Goal: Task Accomplishment & Management: Manage account settings

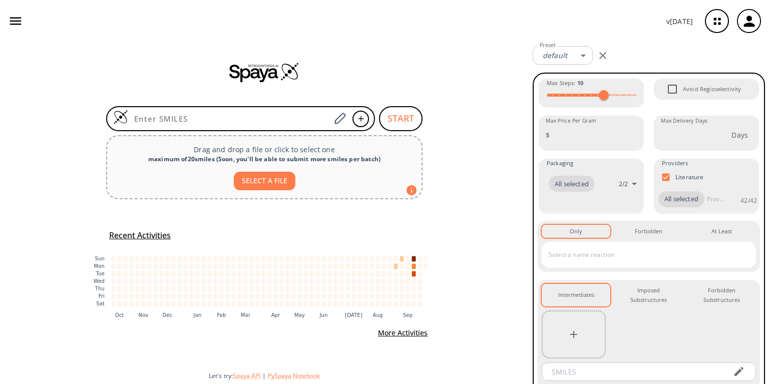
click at [20, 23] on icon "button" at bounding box center [15, 21] width 15 height 15
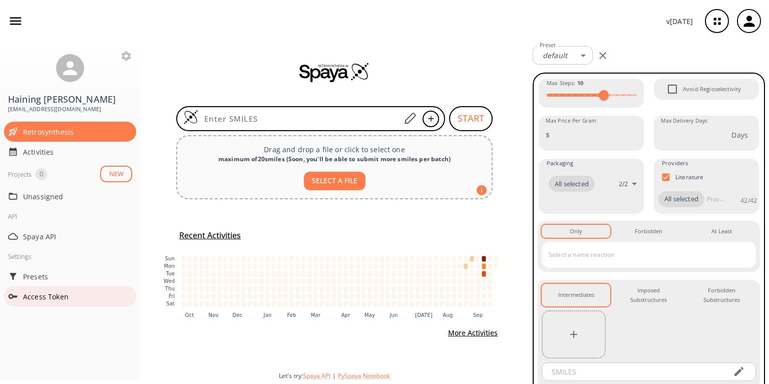
click at [40, 291] on span "Access Token" at bounding box center [77, 296] width 109 height 11
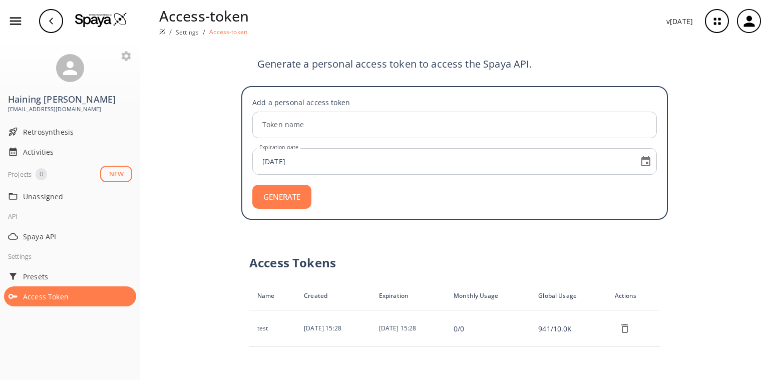
drag, startPoint x: 409, startPoint y: 286, endPoint x: 417, endPoint y: 286, distance: 7.5
click at [417, 310] on td "2025-09-19 15:28" at bounding box center [408, 328] width 75 height 37
click at [422, 310] on td "2025-09-19 15:28" at bounding box center [408, 328] width 75 height 37
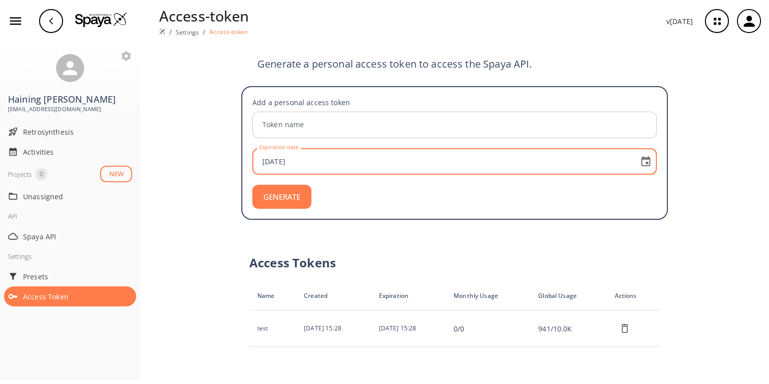
click at [318, 148] on input "2025-10-06" at bounding box center [443, 161] width 376 height 27
click at [647, 156] on icon "Choose date, selected date is Oct 6, 2025" at bounding box center [646, 162] width 12 height 12
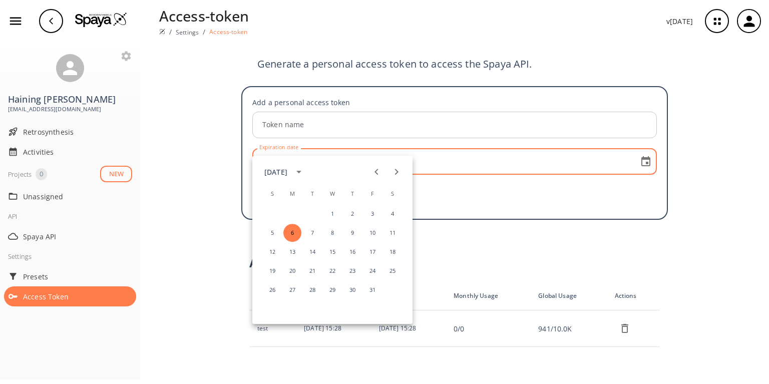
click at [600, 185] on div "GENERATE" at bounding box center [454, 197] width 405 height 24
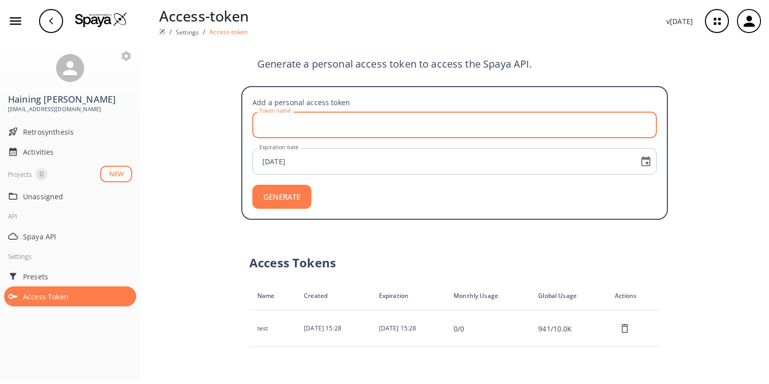
click at [389, 117] on input "Token name" at bounding box center [456, 125] width 402 height 27
click at [310, 116] on input "test" at bounding box center [456, 125] width 402 height 27
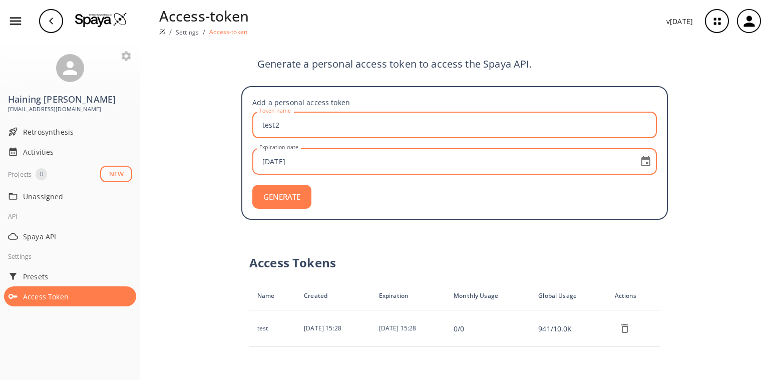
type input "test2"
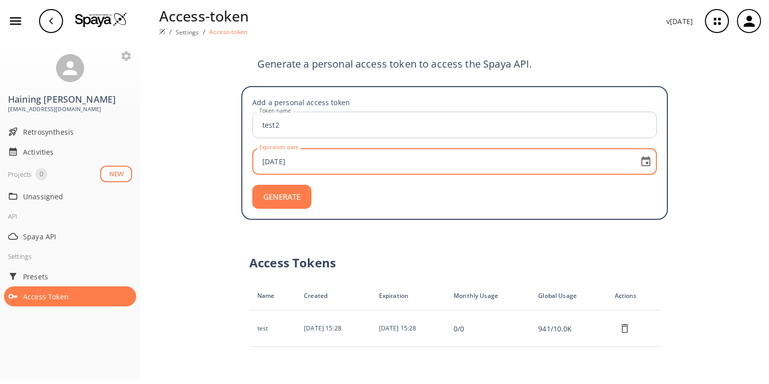
click at [306, 148] on input "2025-10-06" at bounding box center [443, 161] width 376 height 27
type input "2026-10-06"
click at [342, 236] on div "Access Tokens Name Created Expiration Monthly Usage Global Usage Actions test 2…" at bounding box center [454, 295] width 427 height 119
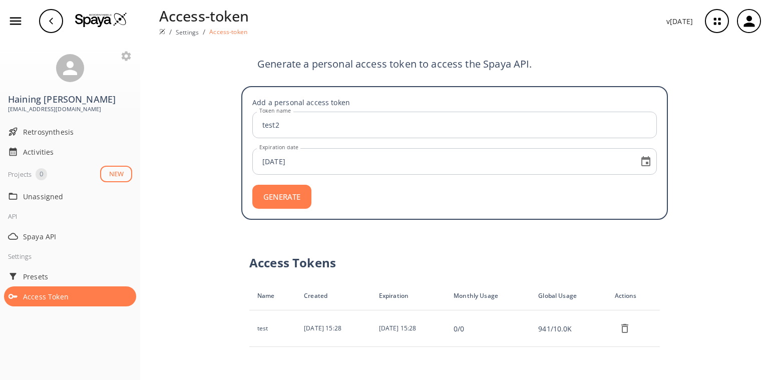
click at [274, 185] on button "GENERATE" at bounding box center [281, 197] width 59 height 24
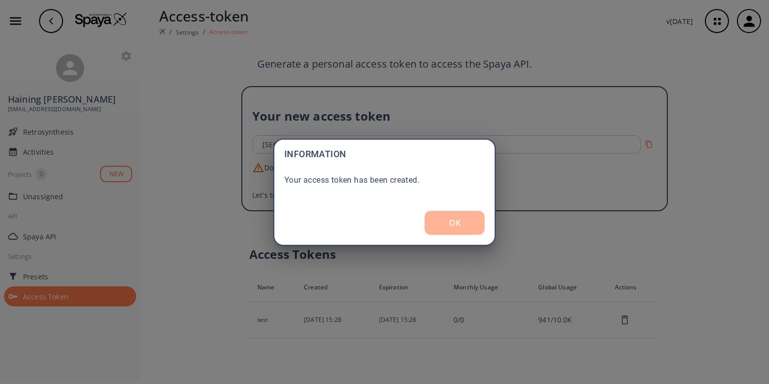
click at [443, 218] on button "OK" at bounding box center [455, 223] width 60 height 24
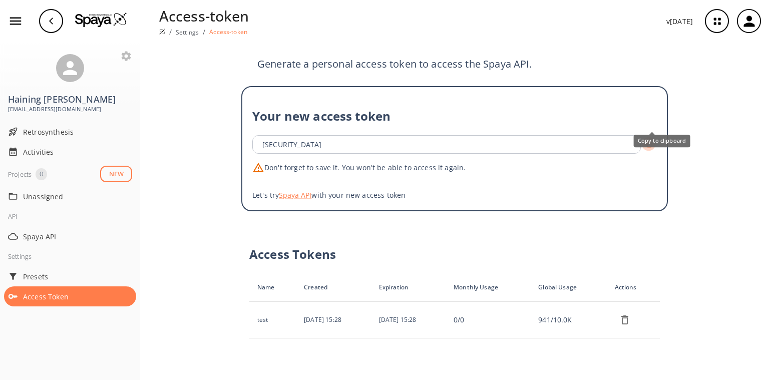
click at [650, 141] on icon "Copy to clipboard" at bounding box center [648, 144] width 7 height 7
click at [649, 140] on icon "Copy to clipboard" at bounding box center [649, 145] width 10 height 10
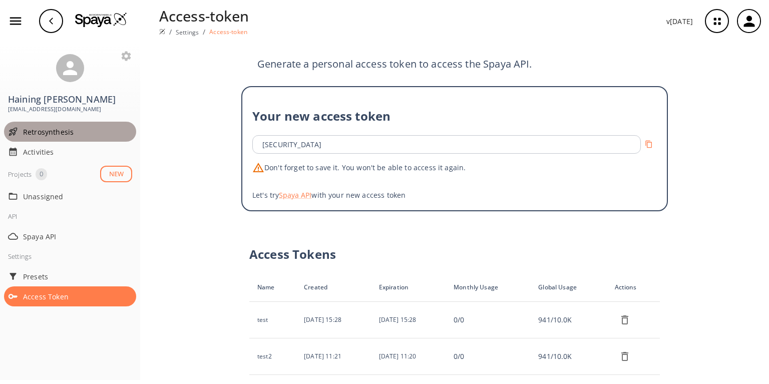
click at [46, 127] on span "Retrosynthesis" at bounding box center [77, 132] width 109 height 11
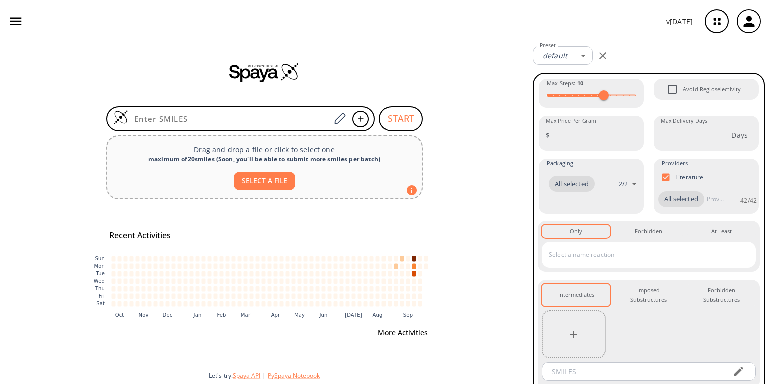
click at [15, 23] on icon "button" at bounding box center [15, 21] width 15 height 15
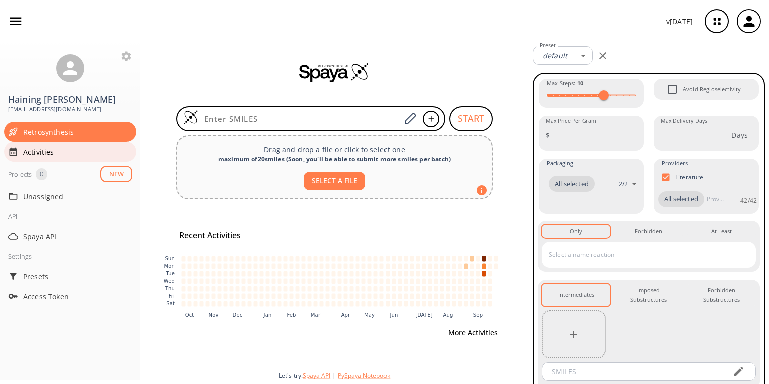
click at [37, 147] on span "Activities" at bounding box center [77, 152] width 109 height 11
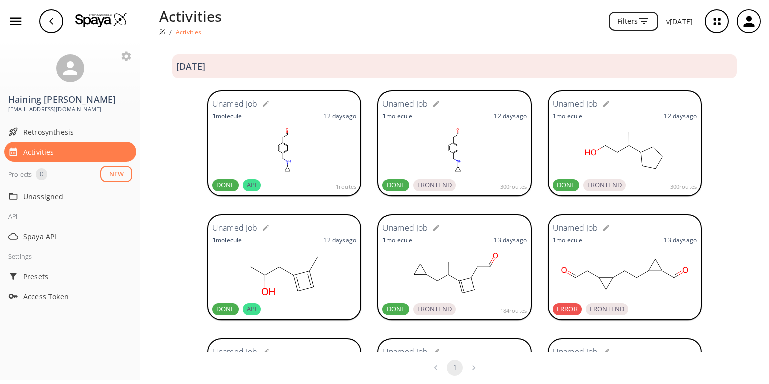
click at [312, 162] on rect at bounding box center [284, 150] width 144 height 50
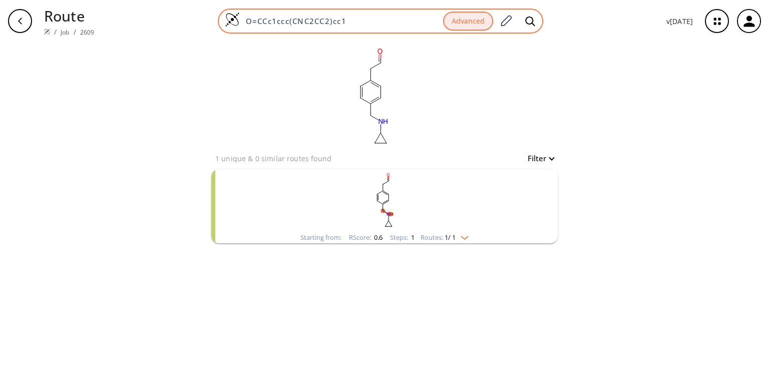
click at [343, 25] on input "O=CCc1ccc(CNC2CC2)cc1" at bounding box center [341, 21] width 203 height 10
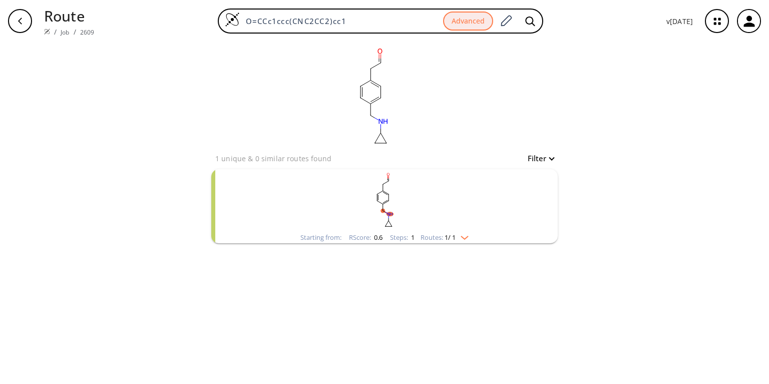
drag, startPoint x: 352, startPoint y: 24, endPoint x: 120, endPoint y: 25, distance: 231.8
click at [120, 25] on div "O=CCc1ccc(CNC2CC2)cc1 Advanced" at bounding box center [380, 21] width 556 height 25
click at [61, 28] on link "Job" at bounding box center [65, 32] width 9 height 9
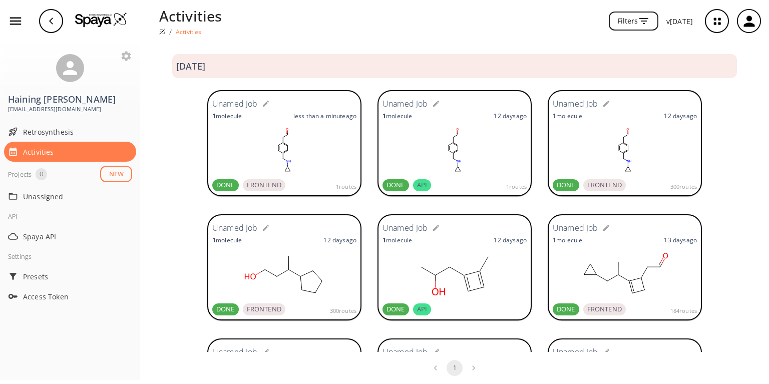
click at [319, 151] on rect at bounding box center [284, 150] width 144 height 50
click at [457, 157] on rect at bounding box center [454, 150] width 144 height 50
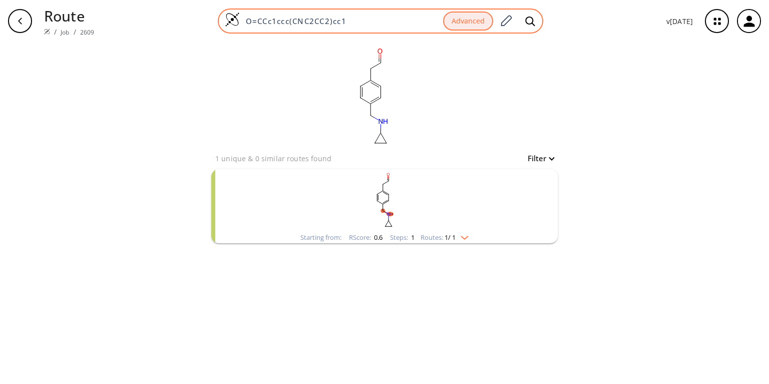
click at [378, 22] on input "O=CCc1ccc(CNC2CC2)cc1" at bounding box center [341, 21] width 203 height 10
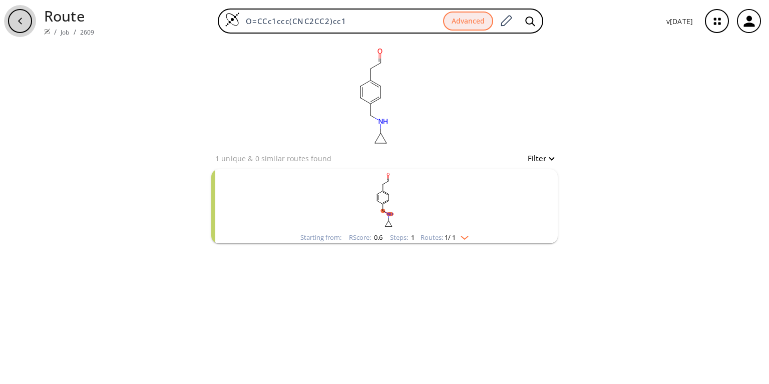
click at [20, 15] on div "button" at bounding box center [20, 21] width 24 height 24
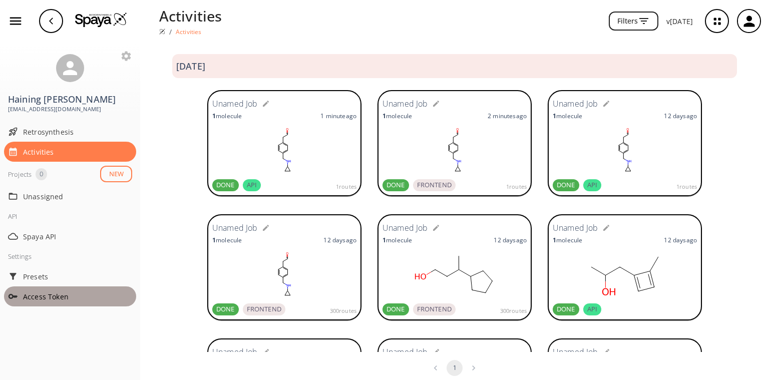
click at [40, 286] on div "Access Token" at bounding box center [70, 296] width 132 height 20
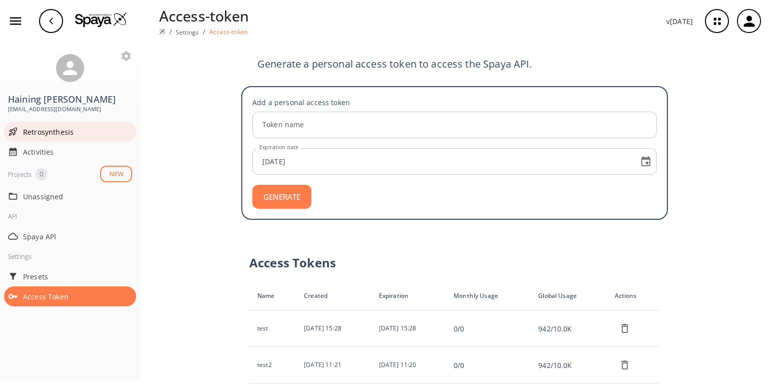
click at [30, 127] on span "Retrosynthesis" at bounding box center [77, 132] width 109 height 11
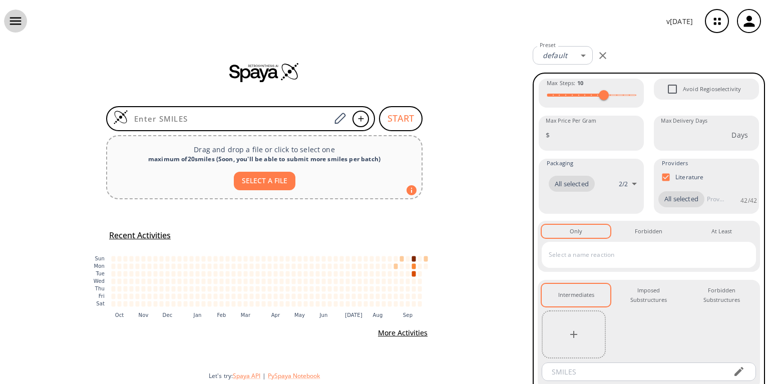
click at [17, 20] on icon "button" at bounding box center [15, 21] width 15 height 15
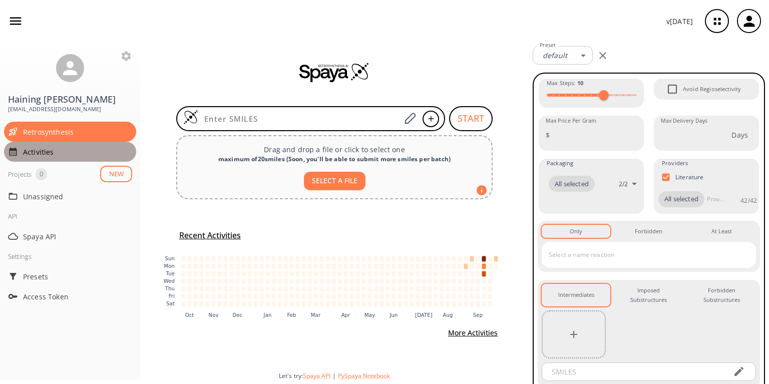
click at [40, 142] on div "Activities" at bounding box center [70, 152] width 132 height 20
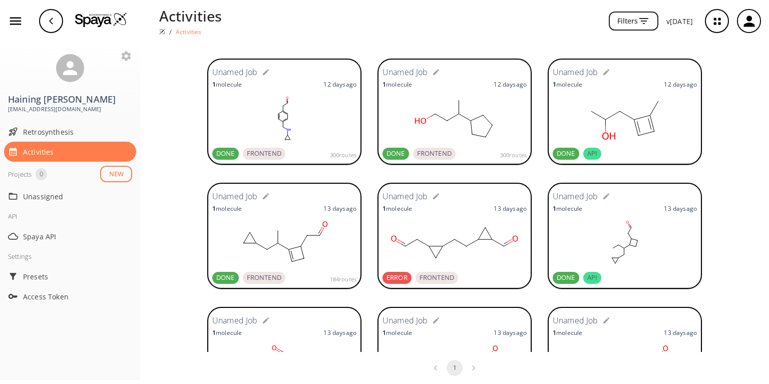
scroll to position [160, 0]
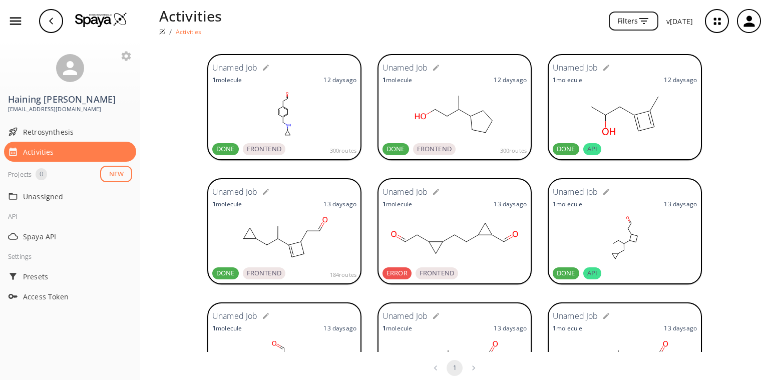
click at [630, 136] on rect at bounding box center [625, 114] width 144 height 50
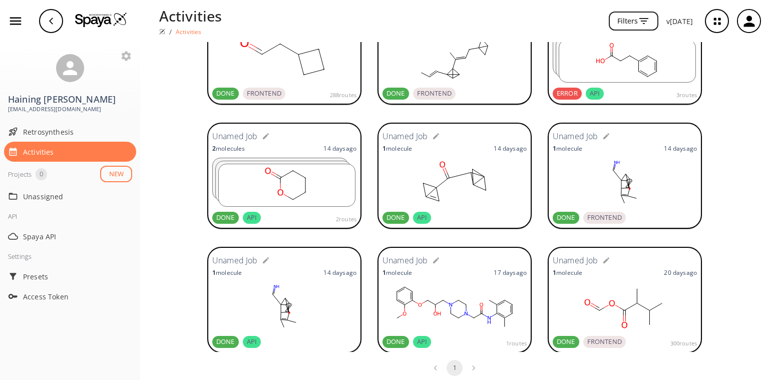
scroll to position [1001, 0]
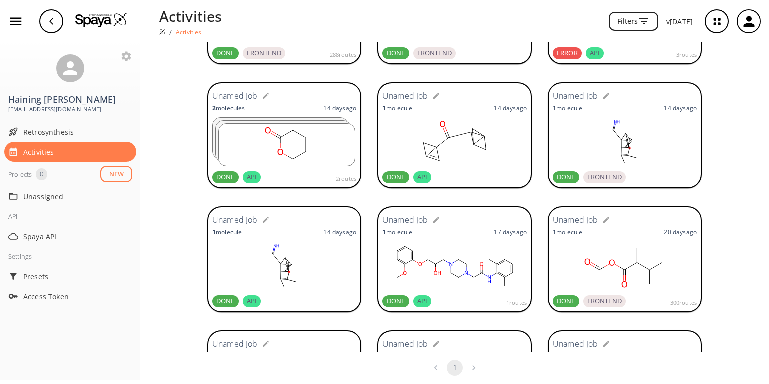
click at [449, 260] on rect at bounding box center [454, 266] width 144 height 50
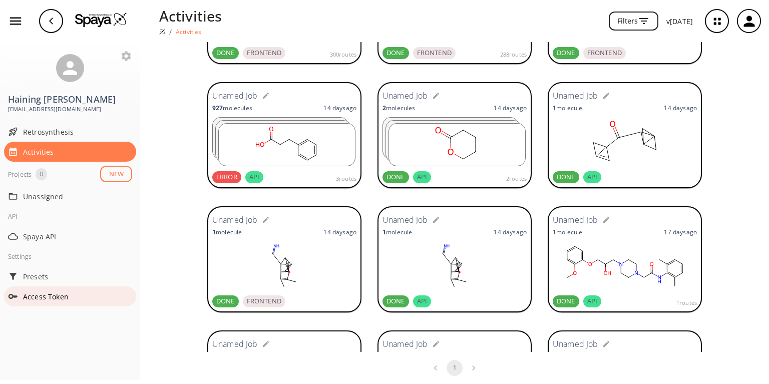
click at [43, 291] on span "Access Token" at bounding box center [77, 296] width 109 height 11
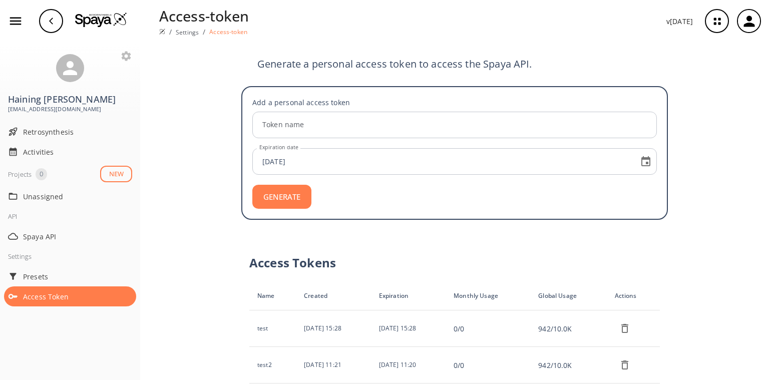
click at [619, 359] on icon "customized table" at bounding box center [625, 365] width 12 height 12
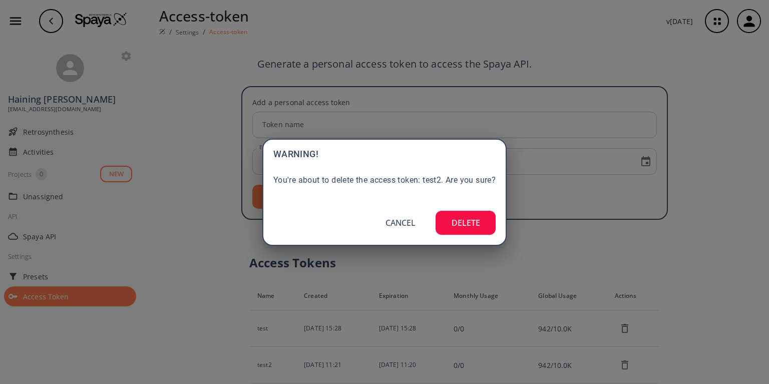
click at [465, 222] on button "DELETE" at bounding box center [466, 223] width 60 height 24
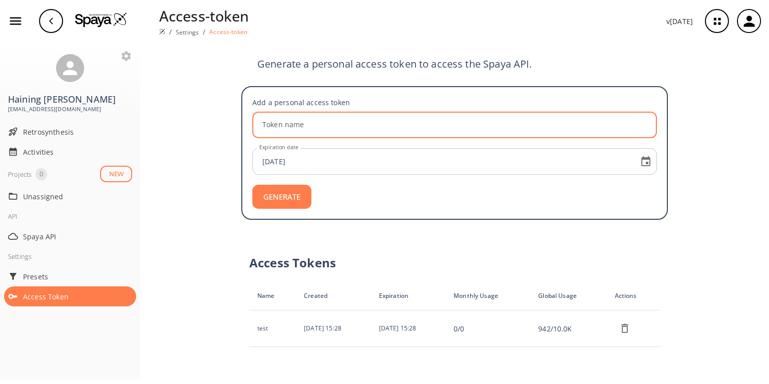
click at [300, 112] on input "Token name" at bounding box center [456, 125] width 402 height 27
type input "test2"
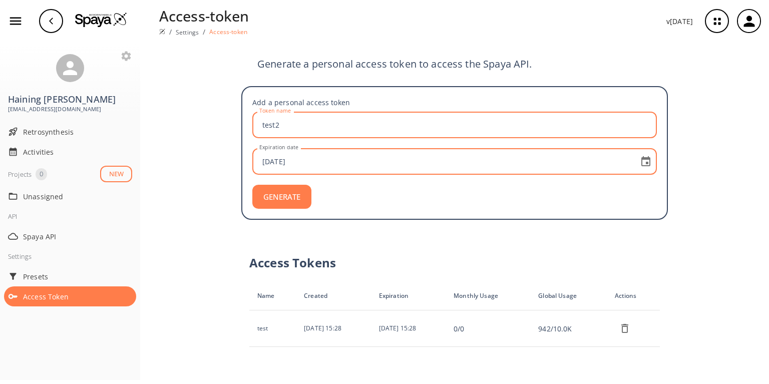
click at [301, 148] on input "2025-10-06" at bounding box center [443, 161] width 376 height 27
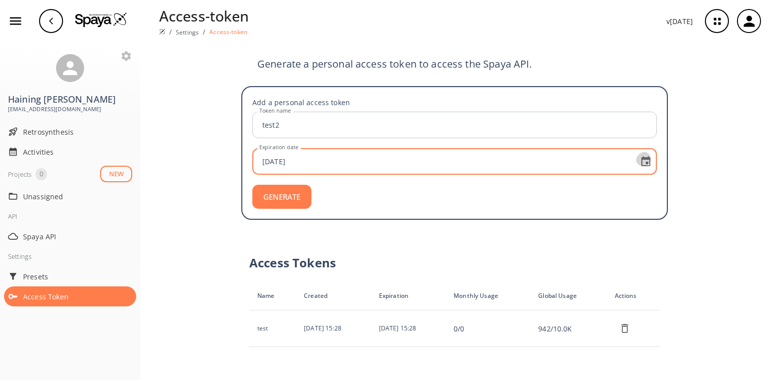
click at [648, 156] on icon "Choose date, selected date is Oct 6, 2025" at bounding box center [645, 161] width 9 height 10
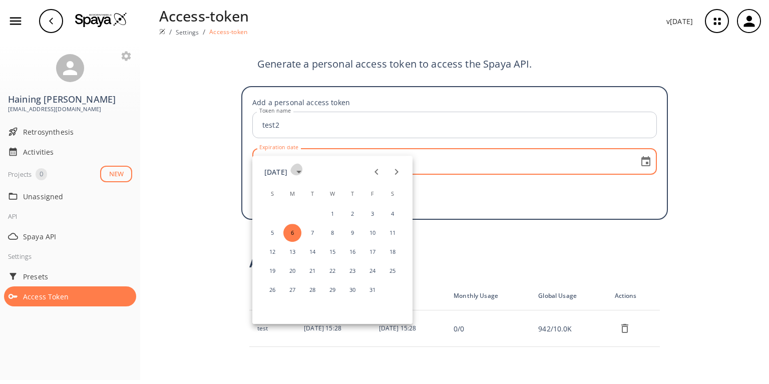
click at [298, 172] on icon "calendar view is open, switch to year view" at bounding box center [298, 172] width 5 height 3
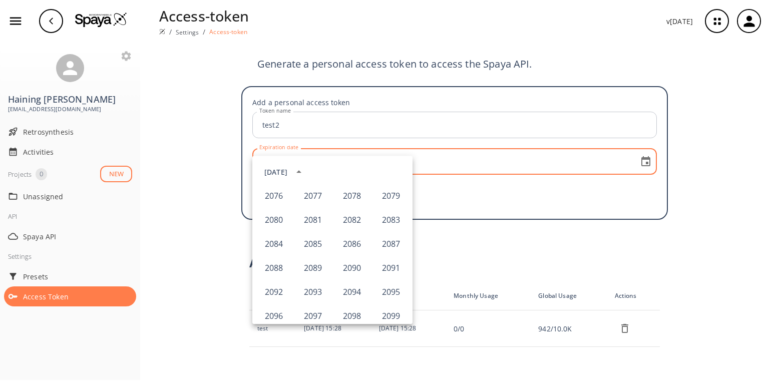
scroll to position [1061, 0]
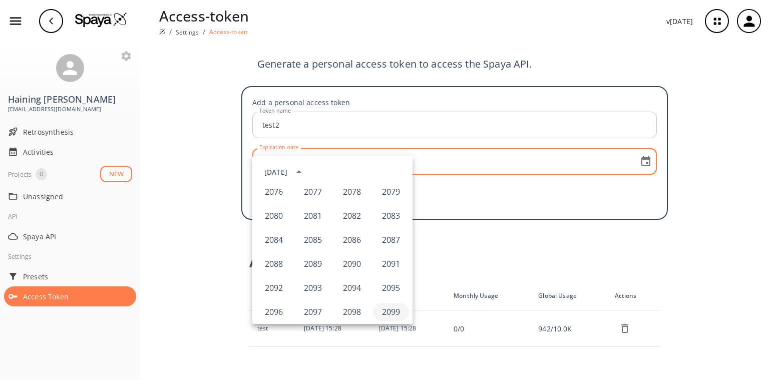
click at [383, 313] on button "2099" at bounding box center [391, 312] width 36 height 18
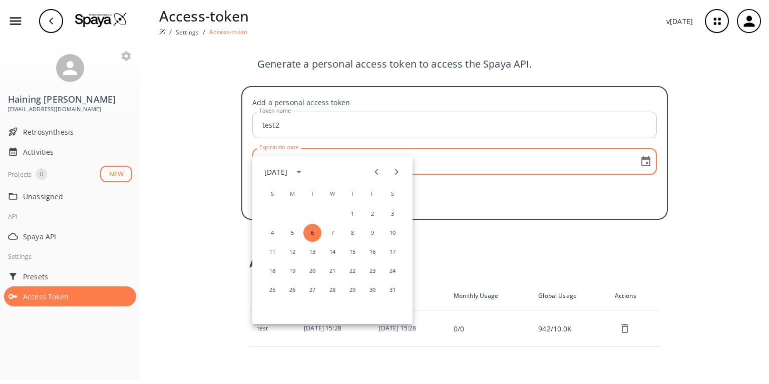
click at [398, 174] on icon "Next month" at bounding box center [396, 172] width 12 height 12
click at [353, 289] on button "31" at bounding box center [352, 290] width 18 height 18
type input "2099-12-31"
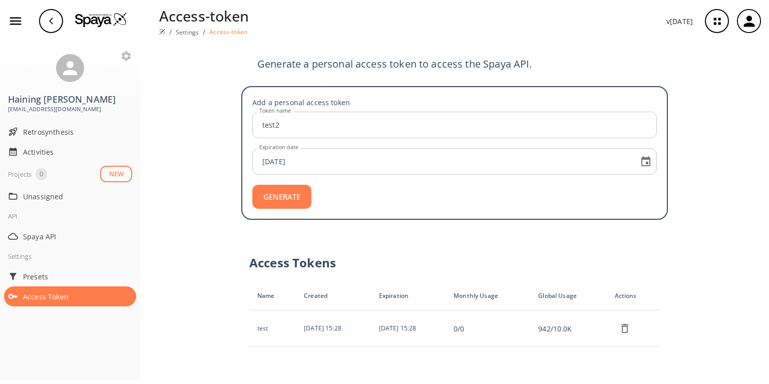
click at [339, 185] on div "GENERATE" at bounding box center [454, 197] width 405 height 24
click at [279, 185] on button "GENERATE" at bounding box center [281, 197] width 59 height 24
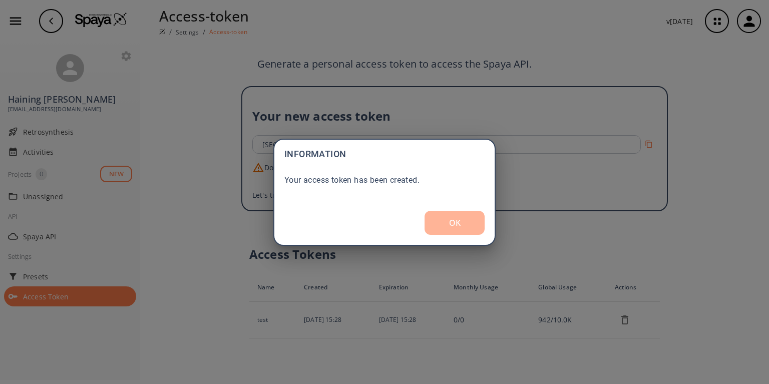
click at [463, 225] on button "OK" at bounding box center [455, 223] width 60 height 24
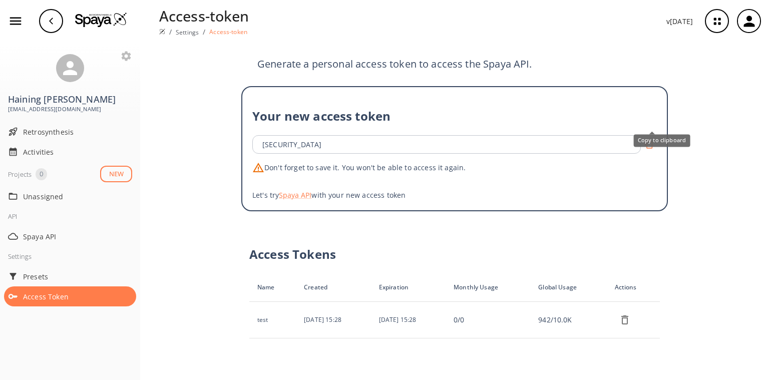
click at [651, 140] on icon "Copy to clipboard" at bounding box center [649, 145] width 10 height 10
click at [651, 141] on icon "Copy to clipboard" at bounding box center [649, 144] width 7 height 7
click at [651, 140] on icon "Copy to clipboard" at bounding box center [649, 145] width 10 height 10
click at [651, 140] on icon "Copy to clipboard" at bounding box center [648, 144] width 9 height 9
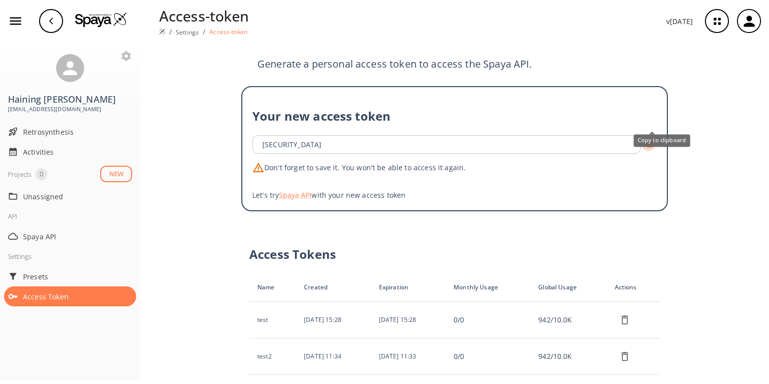
click at [651, 141] on icon "Copy to clipboard" at bounding box center [648, 144] width 7 height 7
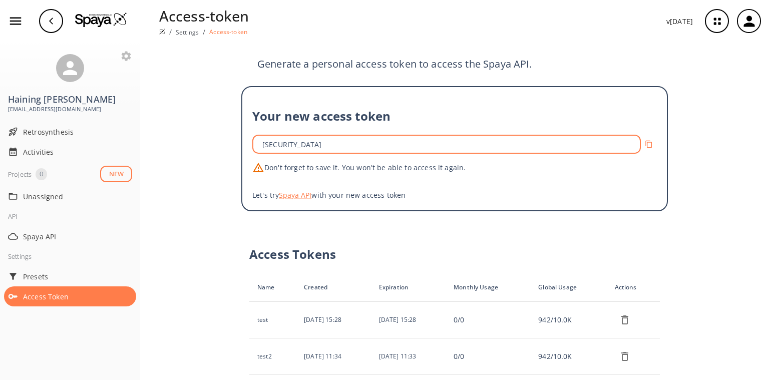
scroll to position [0, 118]
drag, startPoint x: 607, startPoint y: 122, endPoint x: 643, endPoint y: 120, distance: 36.6
click at [641, 135] on input "eyJhbGciOiJIUzI1NiIsInR5cCI6IkpXVCJ9.eyJ0ZW5hbnQiOiJpZmYiLCJ0b2tlbiI6ImxxczlOV0…" at bounding box center [447, 144] width 385 height 19
click at [682, 160] on div "Generate a personal access token to access the Spaya API. Your new access token…" at bounding box center [454, 213] width 629 height 342
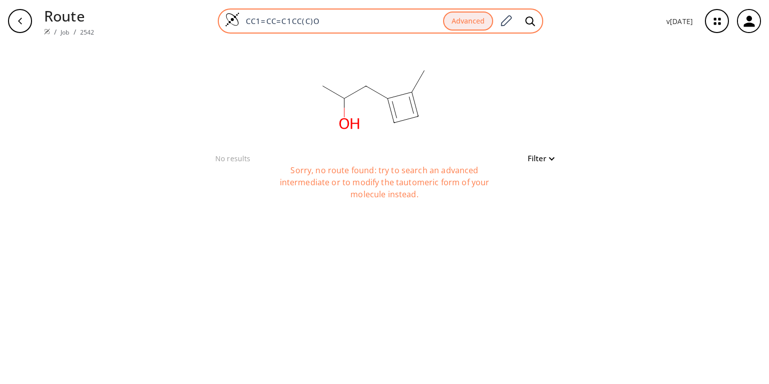
drag, startPoint x: 341, startPoint y: 19, endPoint x: 241, endPoint y: 18, distance: 100.1
click at [241, 18] on input "CC1=CC=C1CC(C)O" at bounding box center [341, 21] width 203 height 10
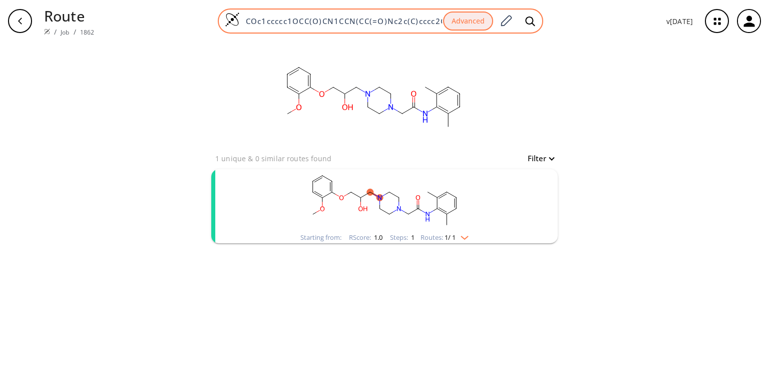
click at [372, 23] on input "COc1ccccc1OCC(O)CN1CCN(CC(=O)Nc2c(C)cccc2C)CC1" at bounding box center [341, 21] width 203 height 10
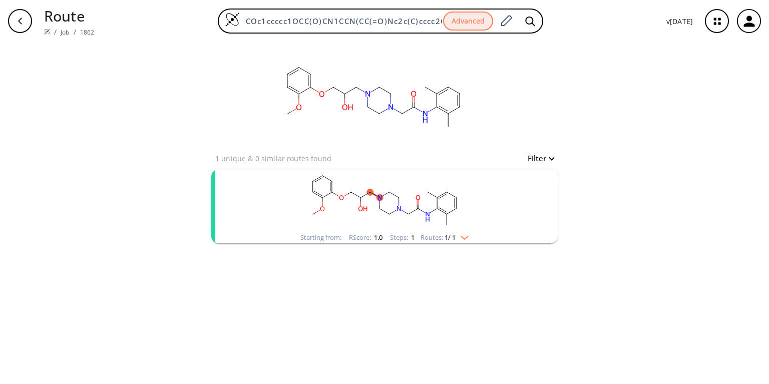
click at [22, 20] on icon "button" at bounding box center [20, 21] width 8 height 8
